Goal: Transaction & Acquisition: Purchase product/service

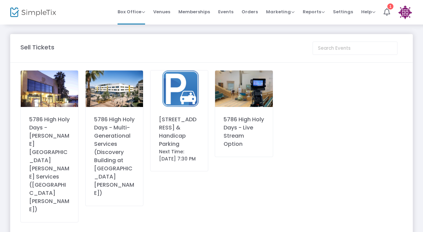
click at [55, 126] on div "5786 High Holy Days - [PERSON_NAME][GEOGRAPHIC_DATA][PERSON_NAME] Services ([GE…" at bounding box center [49, 164] width 40 height 98
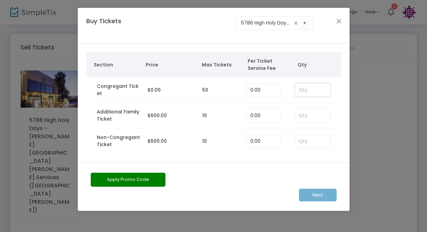
click at [308, 83] on input at bounding box center [312, 89] width 35 height 13
type input "2"
click at [325, 190] on m-button "Next" at bounding box center [318, 194] width 38 height 13
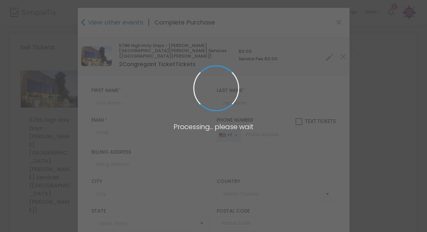
type input "[GEOGRAPHIC_DATA]"
type input "[US_STATE]"
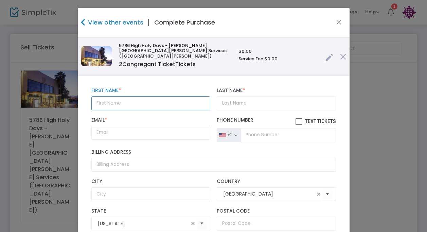
click at [135, 100] on input "text" at bounding box center [150, 103] width 119 height 14
type input "[PERSON_NAME]"
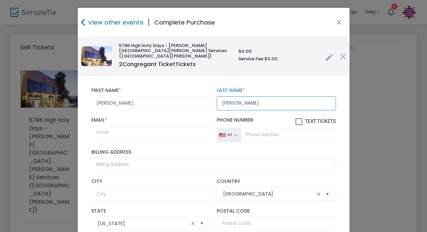
type input "[PERSON_NAME]"
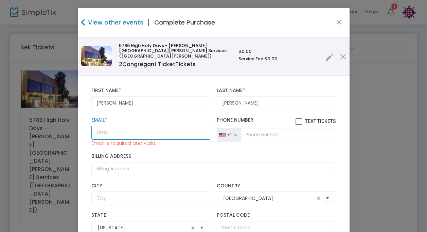
paste input "[EMAIL_ADDRESS][DOMAIN_NAME]"
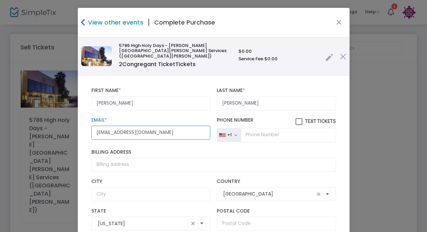
type input "[EMAIL_ADDRESS][DOMAIN_NAME]"
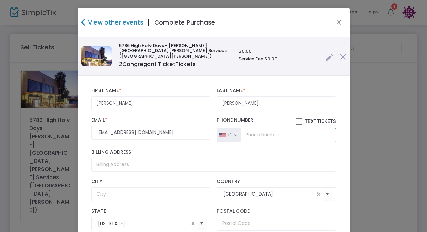
click at [285, 134] on input "tel" at bounding box center [288, 135] width 95 height 14
paste input "[PHONE_NUMBER]"
type input "[PHONE_NUMBER]"
click at [296, 118] on span at bounding box center [299, 121] width 7 height 7
click at [299, 125] on input "Text Tickets" at bounding box center [299, 125] width 0 height 0
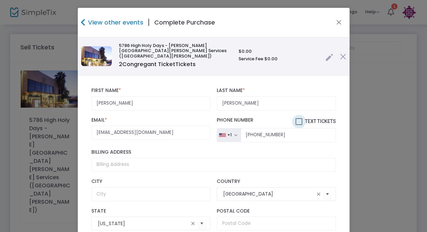
checkbox input "true"
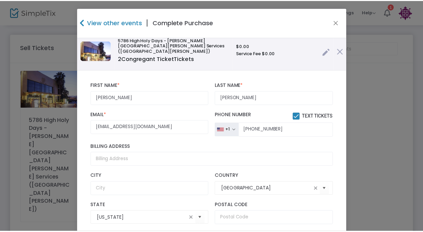
scroll to position [83, 0]
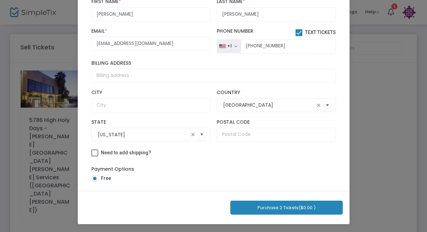
click at [274, 209] on button "Purchase 2 Tickets ($0.00 )" at bounding box center [287, 207] width 113 height 14
